Goal: Task Accomplishment & Management: Manage account settings

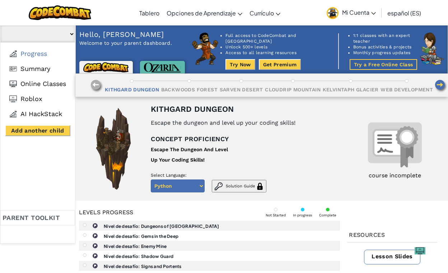
select select
click at [370, 14] on span "Mi Cuenta" at bounding box center [359, 13] width 34 height 8
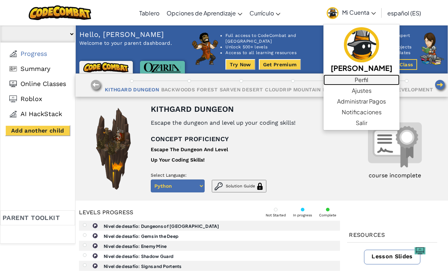
click at [369, 80] on link "Perfil" at bounding box center [361, 80] width 76 height 11
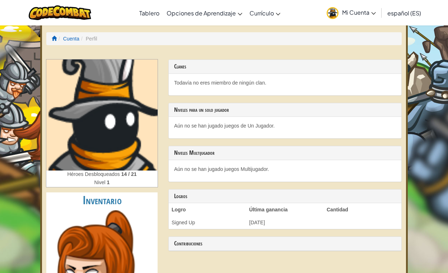
click at [371, 15] on span "Mi Cuenta" at bounding box center [359, 13] width 34 height 8
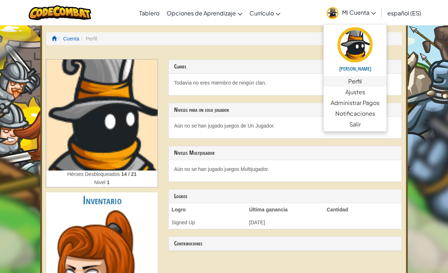
scroll to position [3, 0]
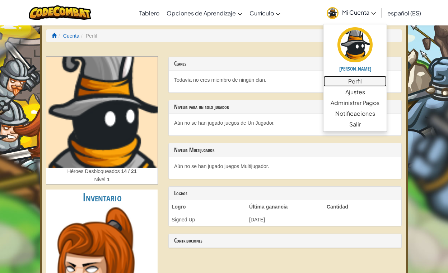
click at [355, 84] on link "Perfil" at bounding box center [354, 81] width 63 height 11
click at [354, 93] on link "Ajustes" at bounding box center [354, 92] width 63 height 11
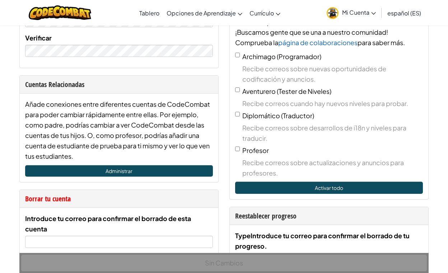
scroll to position [232, 0]
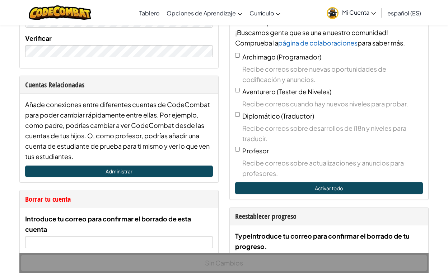
click at [374, 13] on icon at bounding box center [373, 13] width 5 height 3
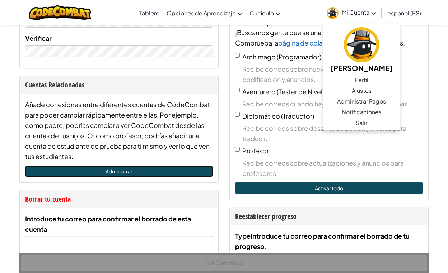
click at [133, 172] on link "Administrar" at bounding box center [119, 171] width 188 height 11
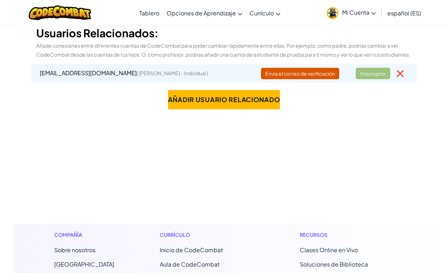
click at [372, 13] on icon at bounding box center [373, 13] width 5 height 3
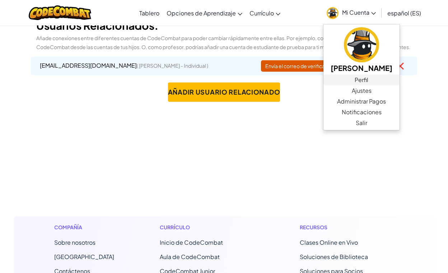
scroll to position [8, 0]
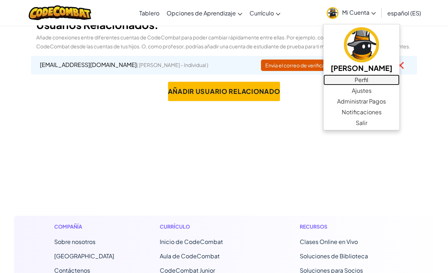
click at [369, 79] on link "Perfil" at bounding box center [361, 80] width 76 height 11
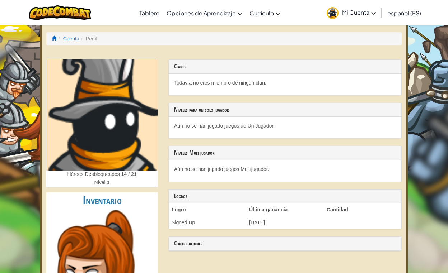
click at [373, 13] on icon at bounding box center [373, 13] width 4 height 3
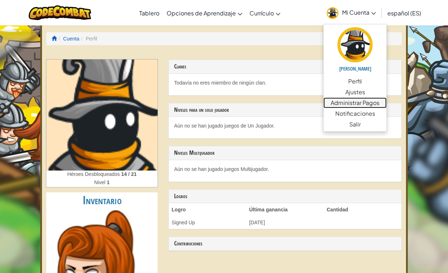
click at [357, 107] on link "Administrar Pagos" at bounding box center [354, 103] width 63 height 11
